Goal: Task Accomplishment & Management: Manage account settings

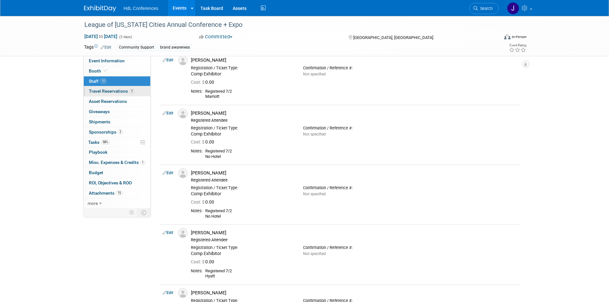
click at [121, 95] on link "7 Travel Reservations 7" at bounding box center [117, 91] width 66 height 10
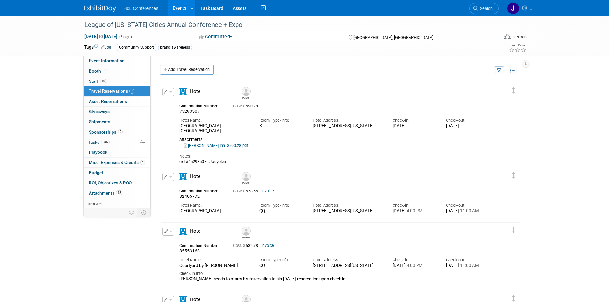
click at [271, 193] on link "Invoice" at bounding box center [267, 191] width 12 height 4
click at [113, 77] on link "10 Staff 10" at bounding box center [117, 81] width 66 height 10
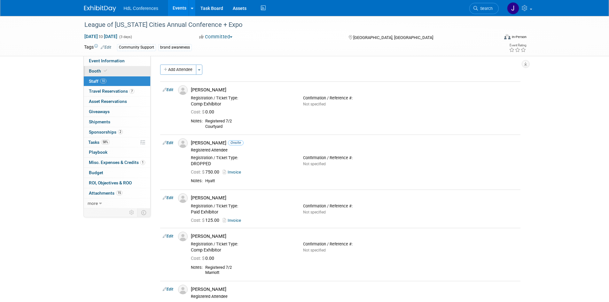
click at [116, 73] on link "Booth" at bounding box center [117, 71] width 66 height 10
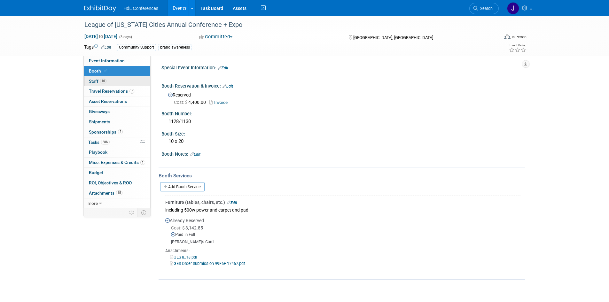
click at [119, 79] on link "10 Staff 10" at bounding box center [117, 81] width 66 height 10
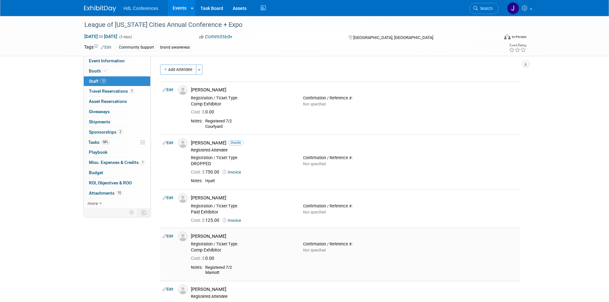
click at [170, 235] on link "Edit" at bounding box center [168, 236] width 11 height 4
select select "9ecd4327-6cde-49a0-b96f-c622b72dbe2f"
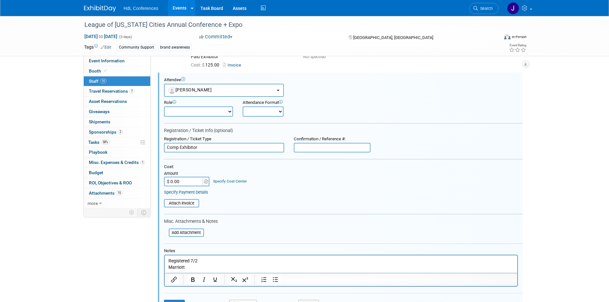
click at [175, 266] on p "Registered 7/2 Marriott" at bounding box center [340, 264] width 345 height 12
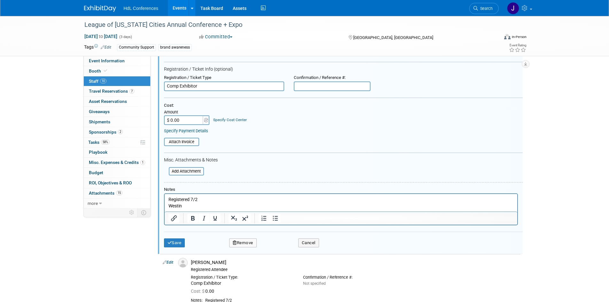
scroll to position [219, 0]
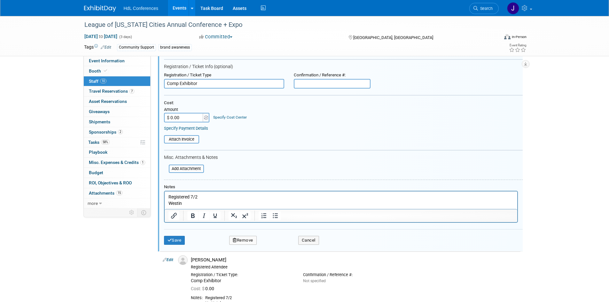
drag, startPoint x: 175, startPoint y: 229, endPoint x: 173, endPoint y: 234, distance: 5.3
click at [175, 230] on form "Attendee <img src="https://www.exhibitday.com/Images/Unassigned-User-Icon.png" …" at bounding box center [343, 131] width 359 height 236
click at [173, 234] on div "Save Remove Cancel" at bounding box center [343, 239] width 359 height 20
click at [174, 242] on button "Save" at bounding box center [174, 240] width 21 height 9
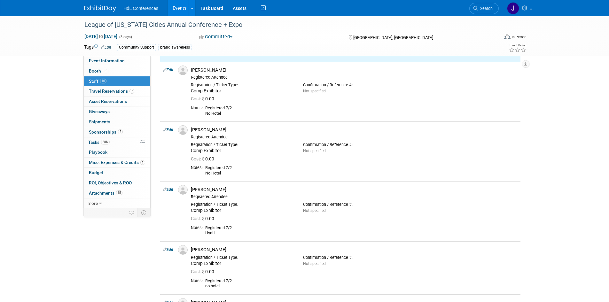
click at [102, 9] on img at bounding box center [100, 8] width 32 height 6
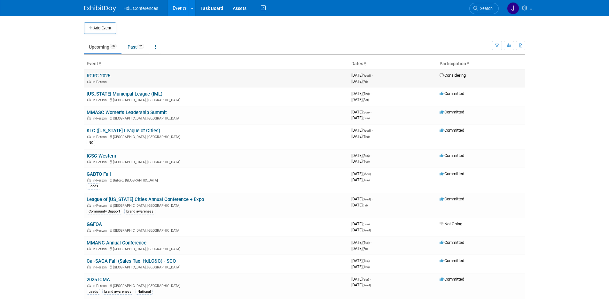
click at [94, 79] on div "In-Person" at bounding box center [217, 81] width 260 height 5
click at [93, 74] on link "RCRC 2025" at bounding box center [99, 76] width 24 height 6
click at [130, 116] on div "In-Person [GEOGRAPHIC_DATA], [GEOGRAPHIC_DATA]" at bounding box center [217, 117] width 260 height 5
click at [130, 112] on link "MMASC Women's Leadership Summit" at bounding box center [127, 113] width 80 height 6
click at [551, 96] on body "HdL Conferences Events Add Event Bulk Upload Events Shareable Event Boards Rece…" at bounding box center [304, 151] width 609 height 302
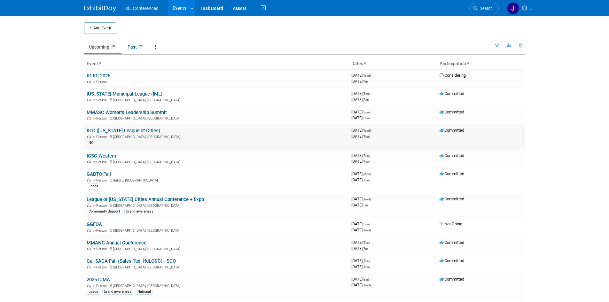
click at [136, 130] on link "KLC ([US_STATE] League of Cities)" at bounding box center [124, 131] width 74 height 6
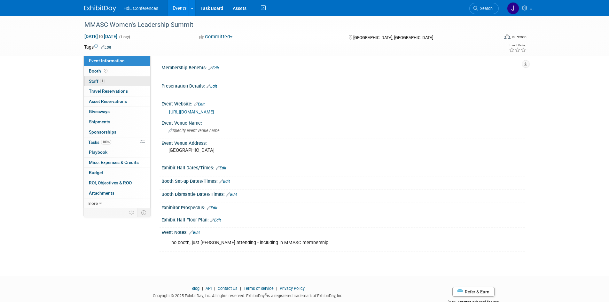
click at [107, 82] on link "1 Staff 1" at bounding box center [117, 81] width 66 height 10
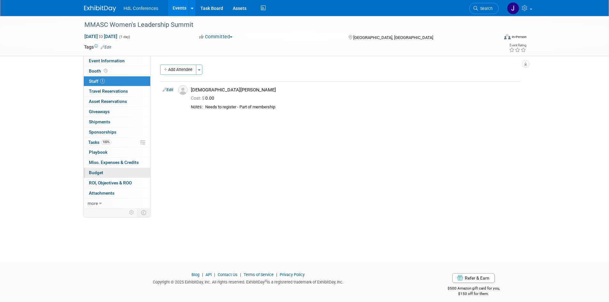
click at [107, 176] on link "Budget" at bounding box center [117, 173] width 66 height 10
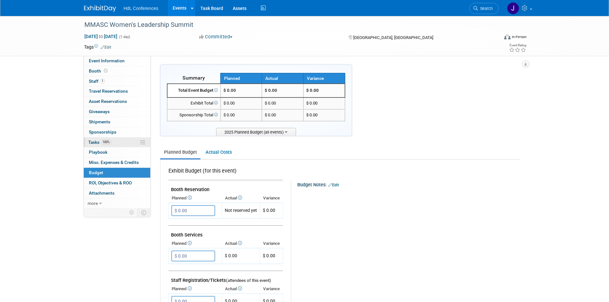
click at [108, 139] on link "100% Tasks 100%" at bounding box center [117, 142] width 66 height 10
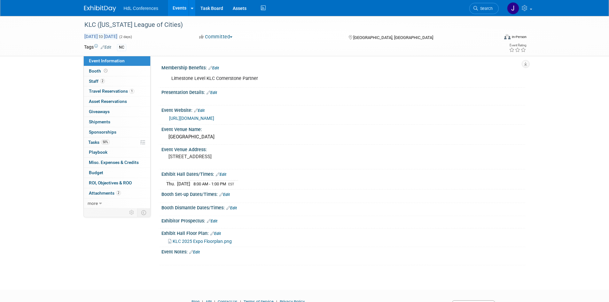
click at [118, 36] on span "[DATE] to [DATE]" at bounding box center [101, 37] width 34 height 6
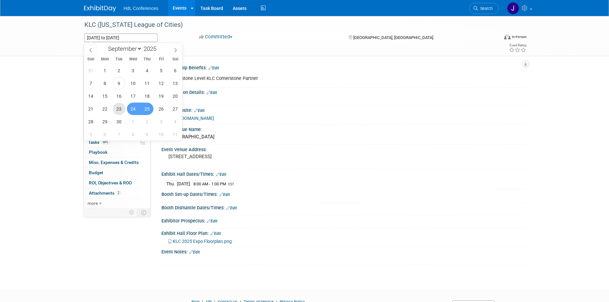
click at [119, 108] on span "23" at bounding box center [119, 109] width 12 height 12
type input "Sep 23, 2025"
click at [159, 111] on span "26" at bounding box center [161, 109] width 12 height 12
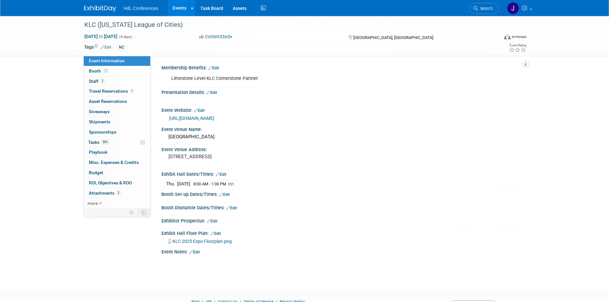
click at [56, 112] on div "KLC (Kentucky League of Cities) Sep 23, 2025 to Sep 26, 2025 (4 days) Sep 23, 2…" at bounding box center [304, 147] width 609 height 262
